Goal: Navigation & Orientation: Understand site structure

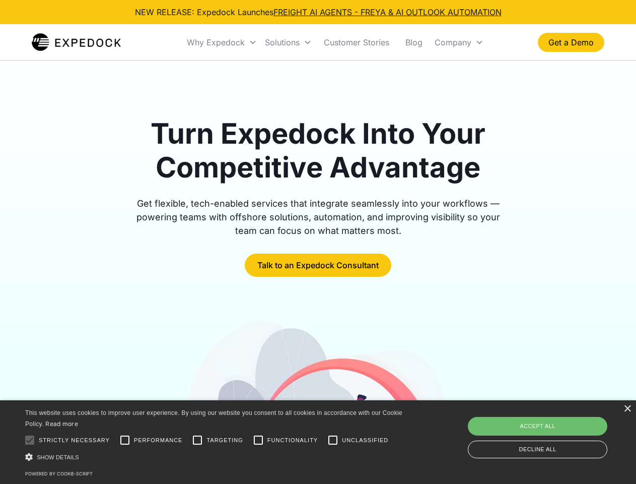
click at [222, 42] on div "Why Expedock" at bounding box center [216, 42] width 58 height 10
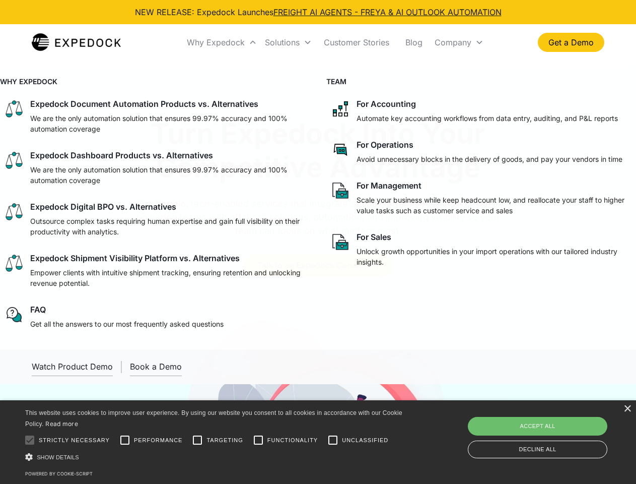
click at [288, 42] on div "Solutions" at bounding box center [282, 42] width 35 height 10
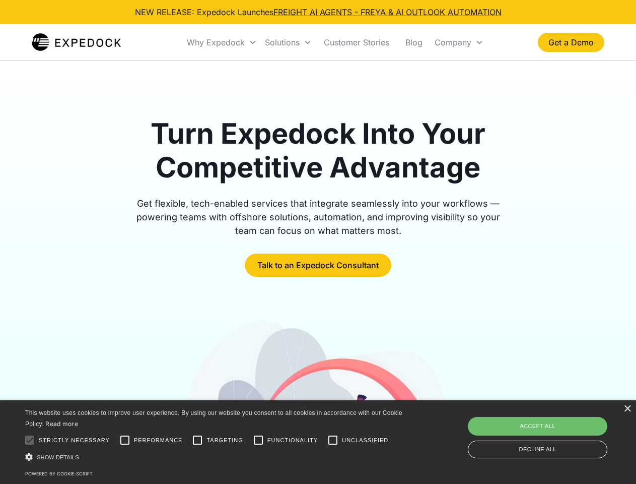
click at [459, 42] on div "Company" at bounding box center [453, 42] width 37 height 10
click at [30, 440] on div at bounding box center [30, 440] width 20 height 20
click at [125, 440] on input "Performance" at bounding box center [125, 440] width 20 height 20
checkbox input "true"
click at [197, 440] on input "Targeting" at bounding box center [197, 440] width 20 height 20
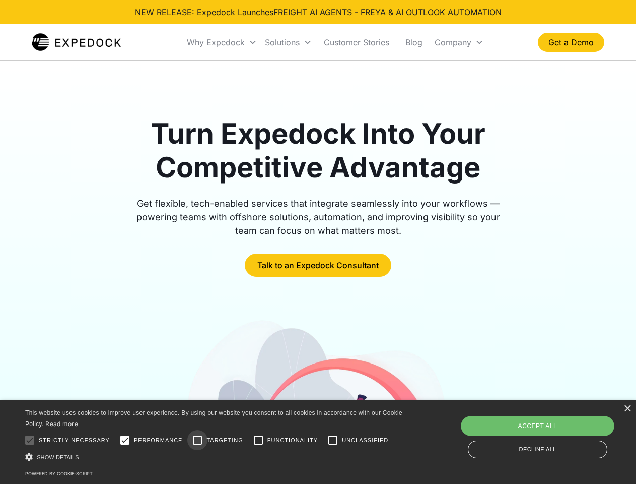
checkbox input "true"
click at [258, 440] on input "Functionality" at bounding box center [258, 440] width 20 height 20
checkbox input "true"
click at [333, 440] on input "Unclassified" at bounding box center [333, 440] width 20 height 20
checkbox input "true"
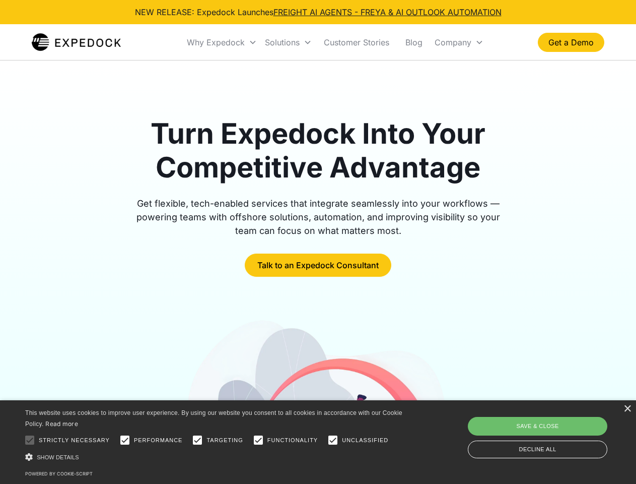
click at [216, 456] on div "Show details Hide details" at bounding box center [215, 456] width 381 height 11
